Goal: Task Accomplishment & Management: Use online tool/utility

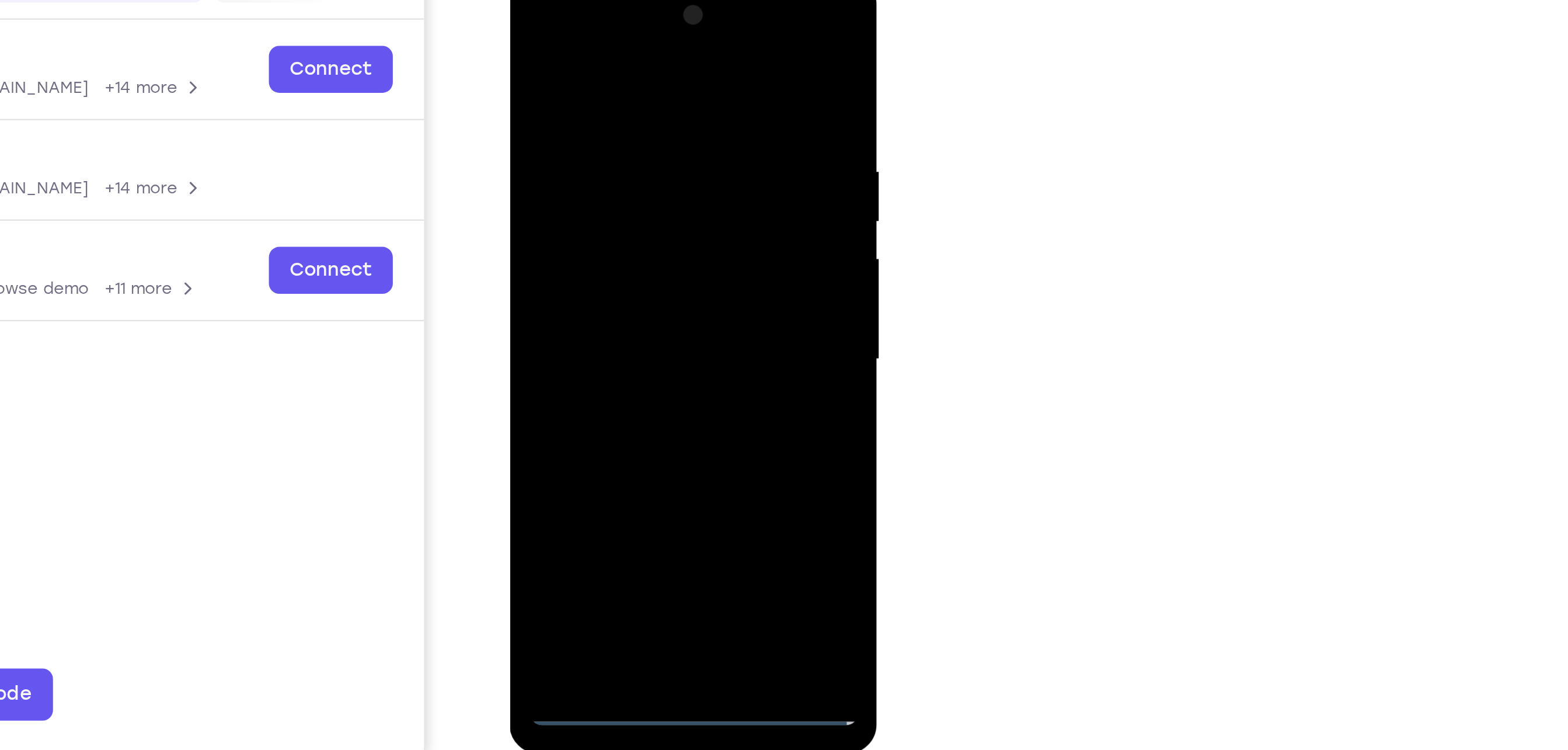
click at [592, 300] on div at bounding box center [592, 147] width 147 height 327
click at [648, 275] on div at bounding box center [592, 147] width 147 height 327
click at [645, 256] on div at bounding box center [592, 147] width 147 height 327
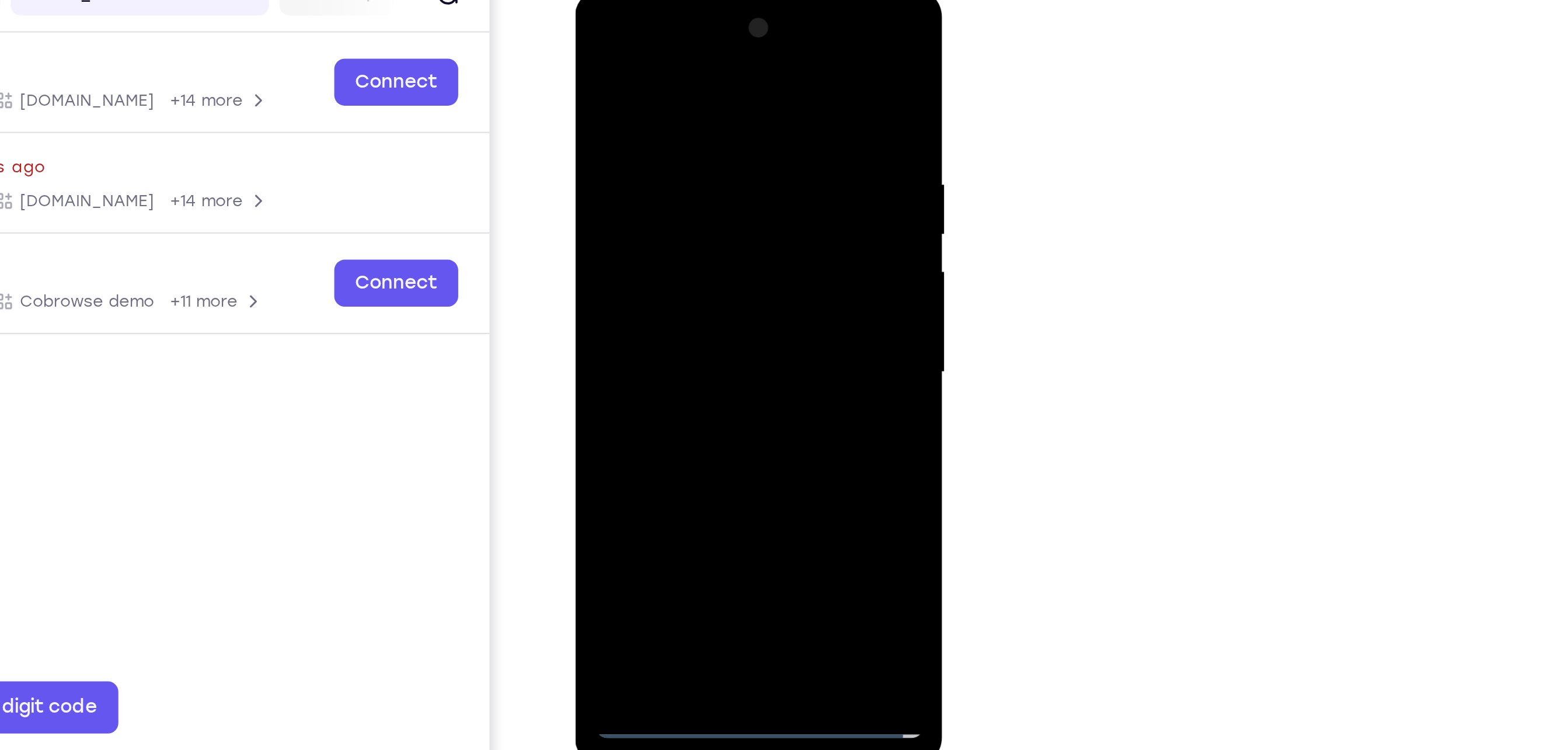
click at [590, 22] on div at bounding box center [657, 160] width 147 height 327
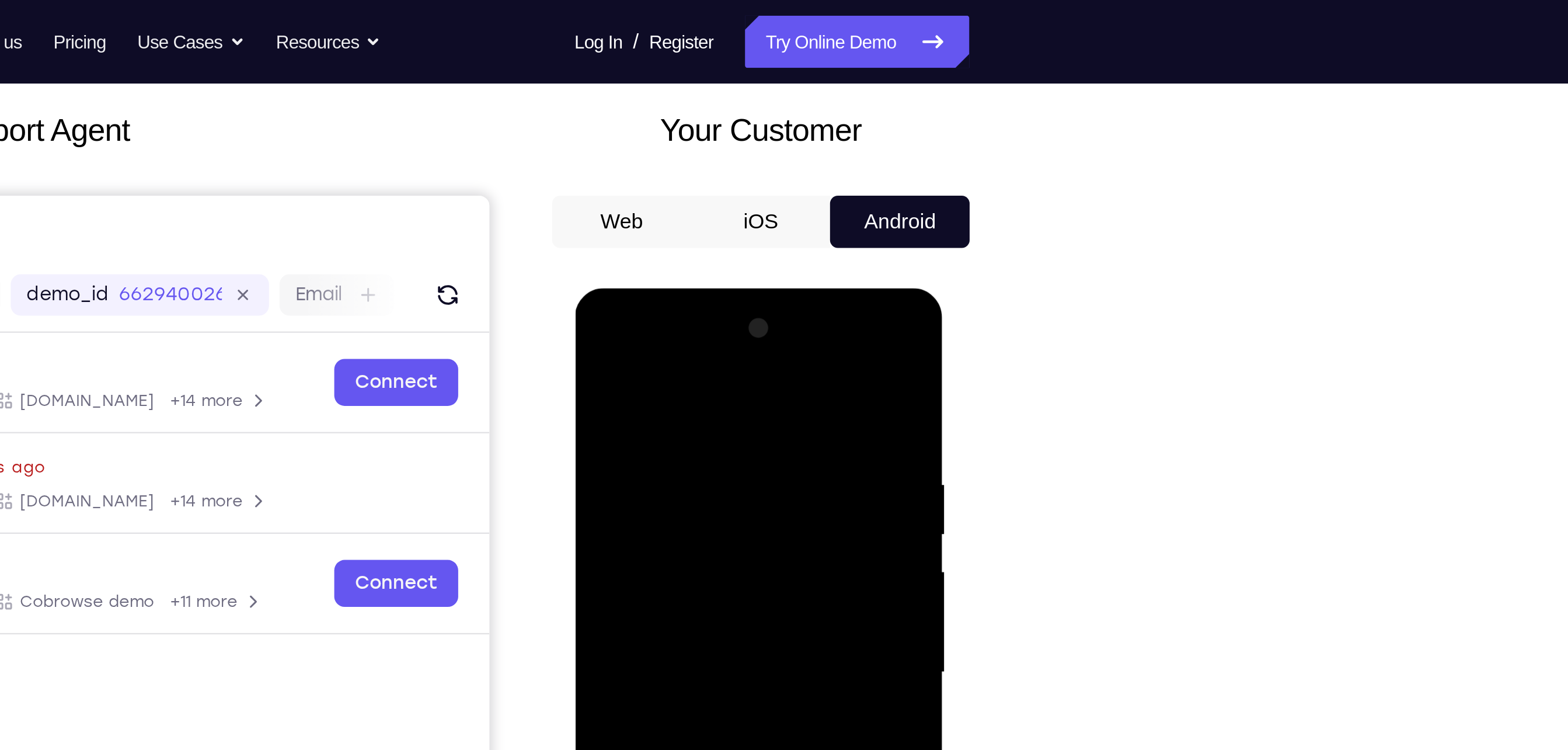
click at [1015, 101] on button "iOS" at bounding box center [1018, 100] width 63 height 23
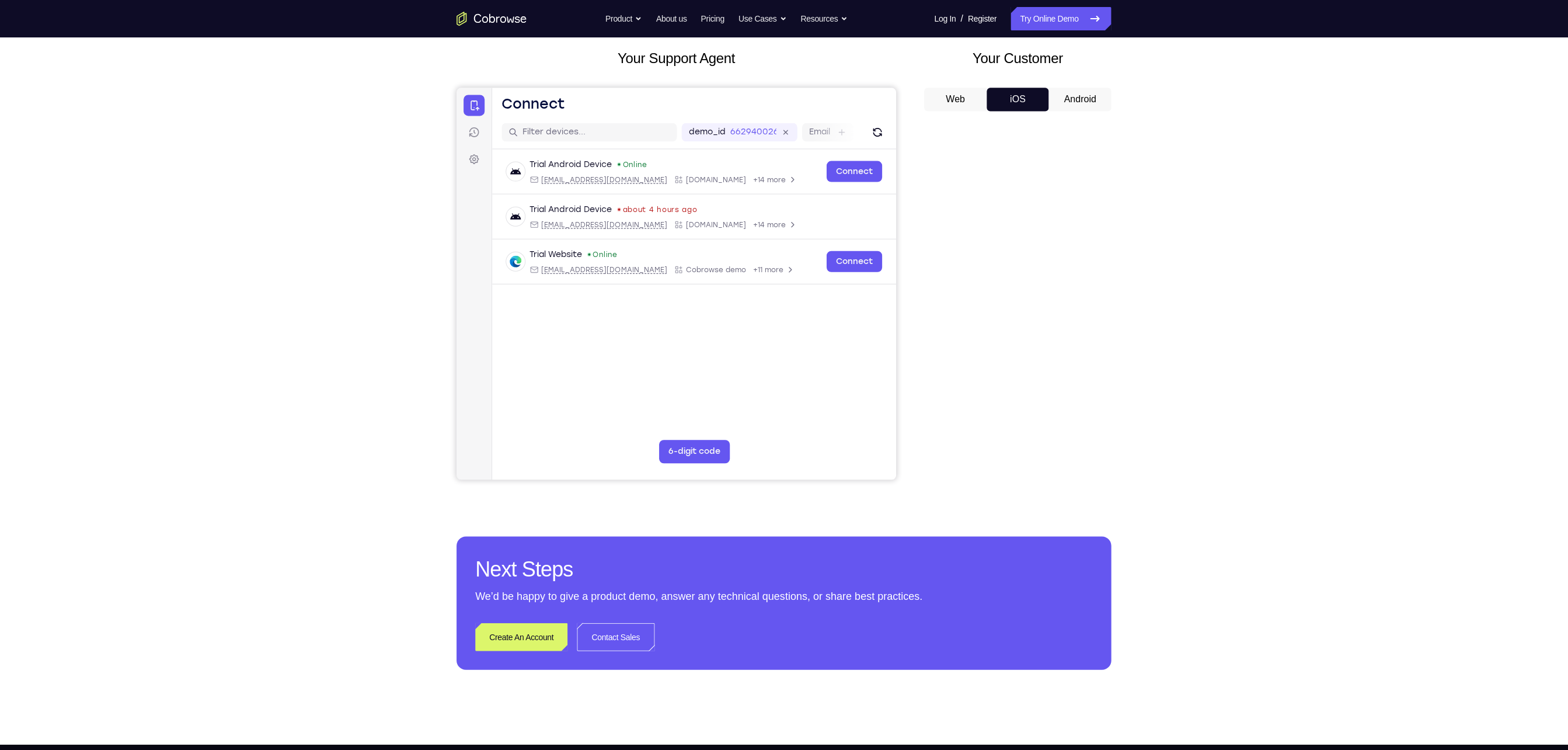
scroll to position [64, 0]
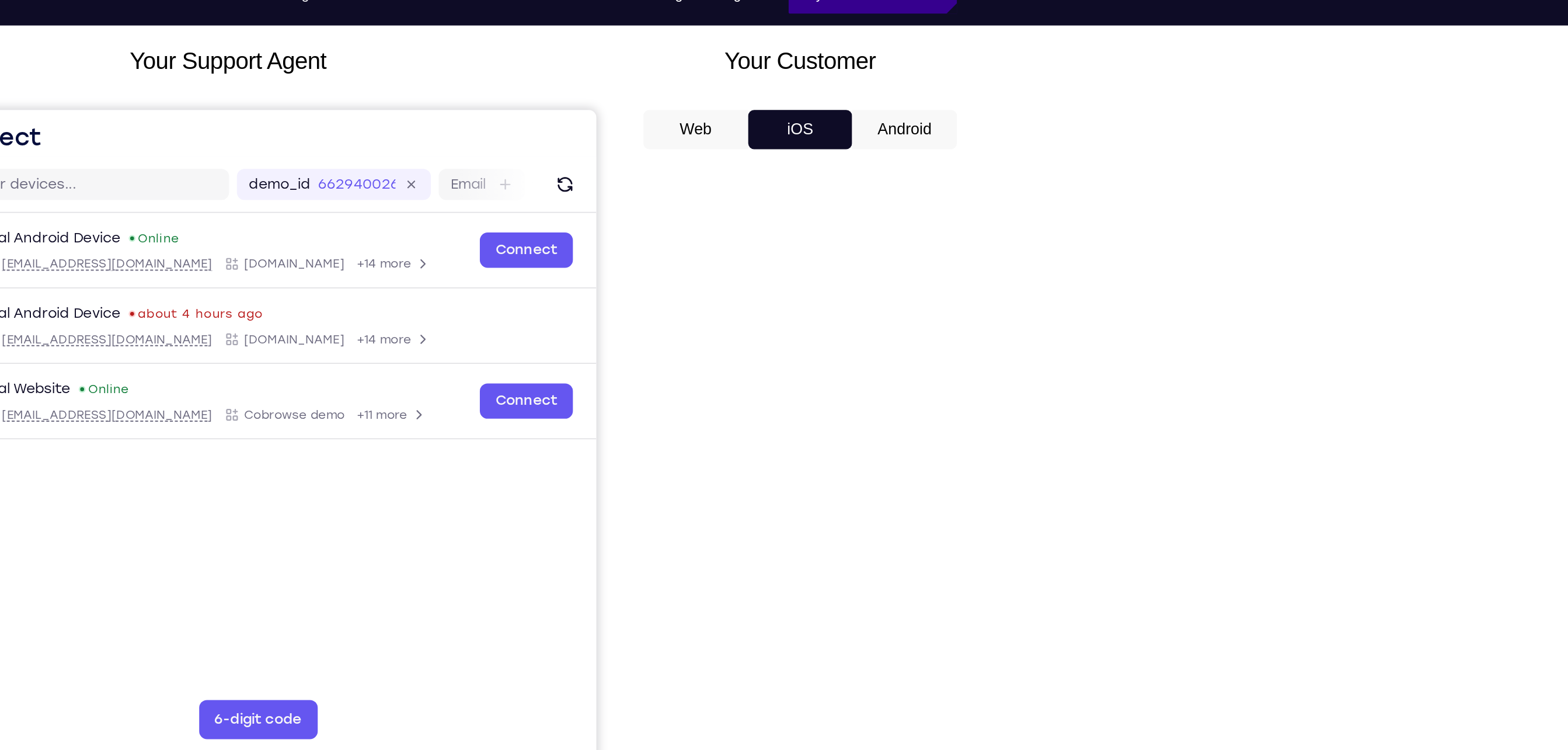
click at [1068, 29] on link "Try Online Demo" at bounding box center [1061, 18] width 101 height 23
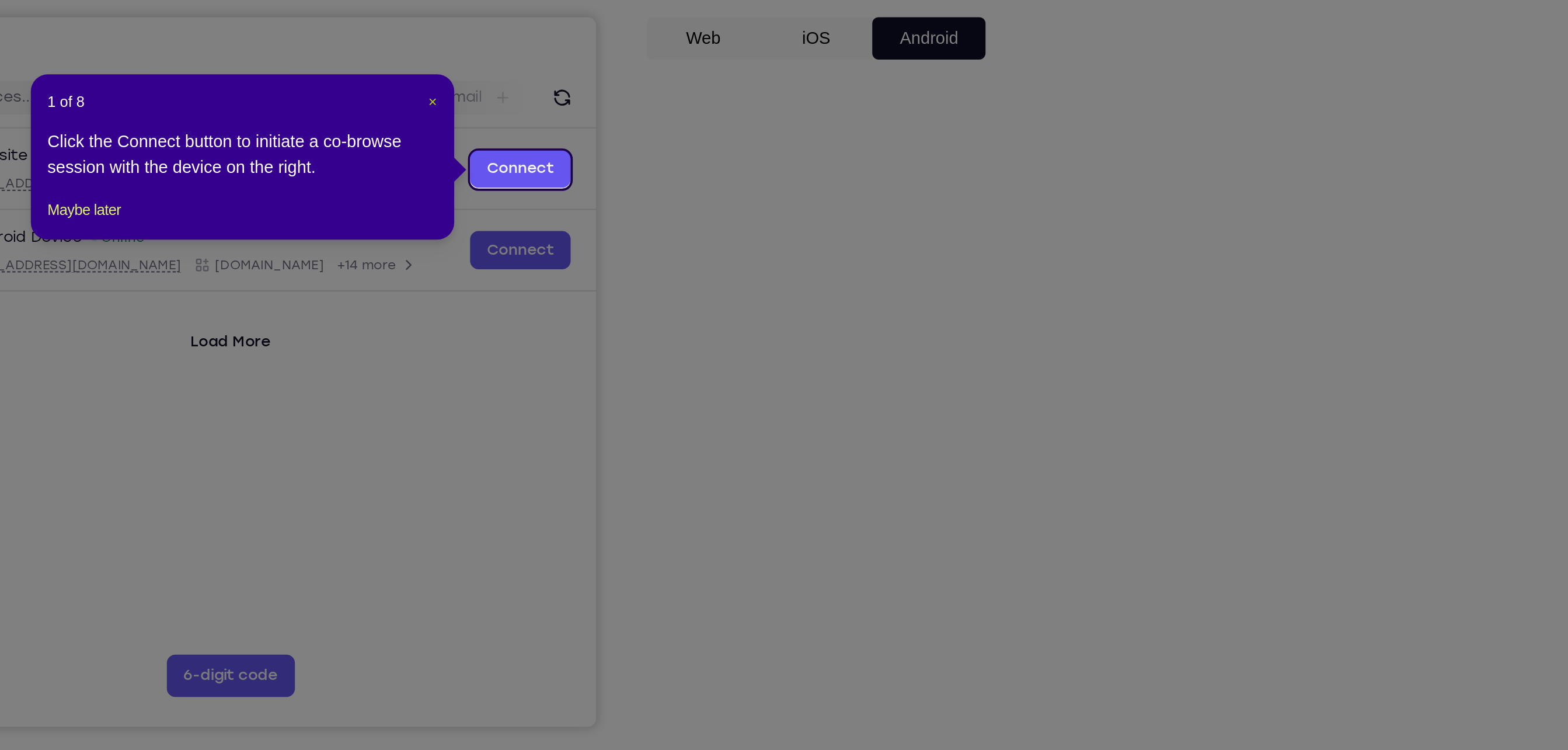
click at [805, 201] on span "×" at bounding box center [807, 198] width 5 height 9
